Goal: Task Accomplishment & Management: Manage account settings

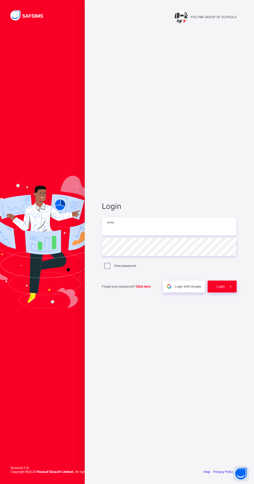
click at [149, 236] on input "email" at bounding box center [169, 226] width 135 height 18
type input "**********"
